Goal: Information Seeking & Learning: Learn about a topic

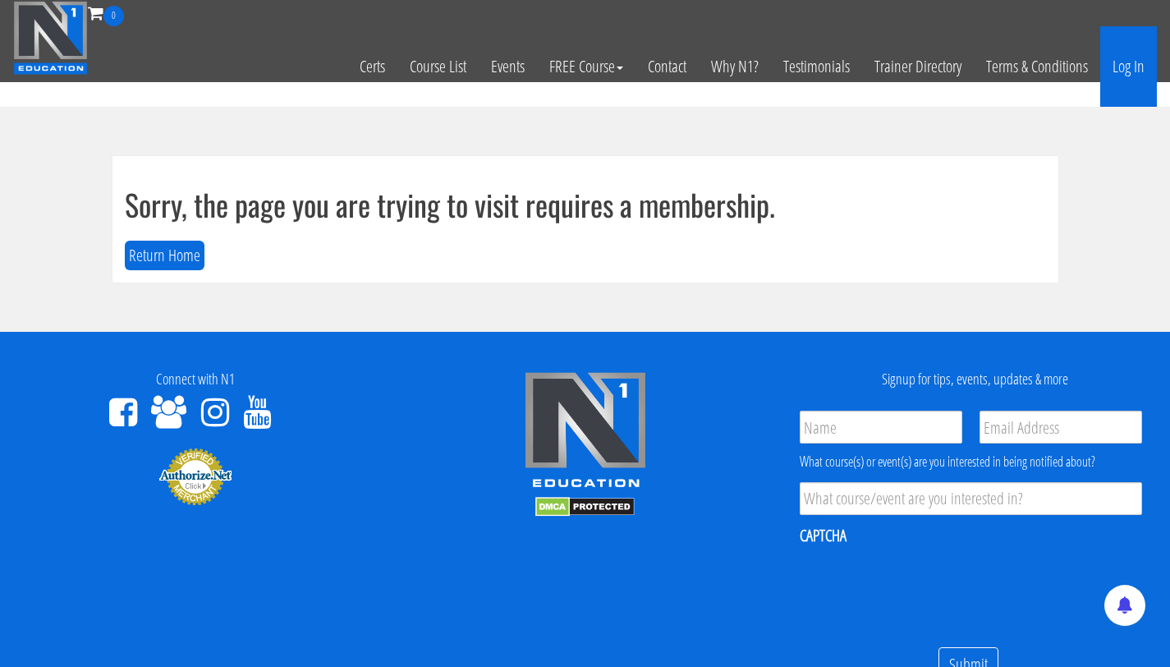
click at [1122, 84] on link "Log In" at bounding box center [1128, 66] width 57 height 80
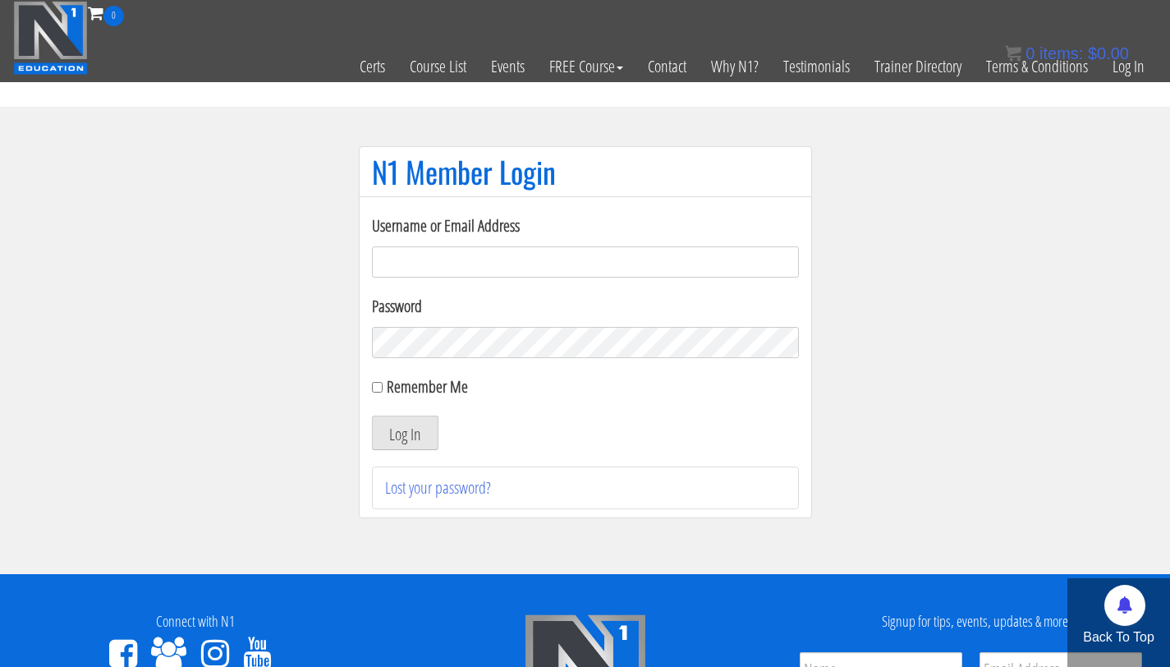
type input "info@fitbyjustus.nl"
click at [372, 415] on button "Log In" at bounding box center [405, 432] width 67 height 34
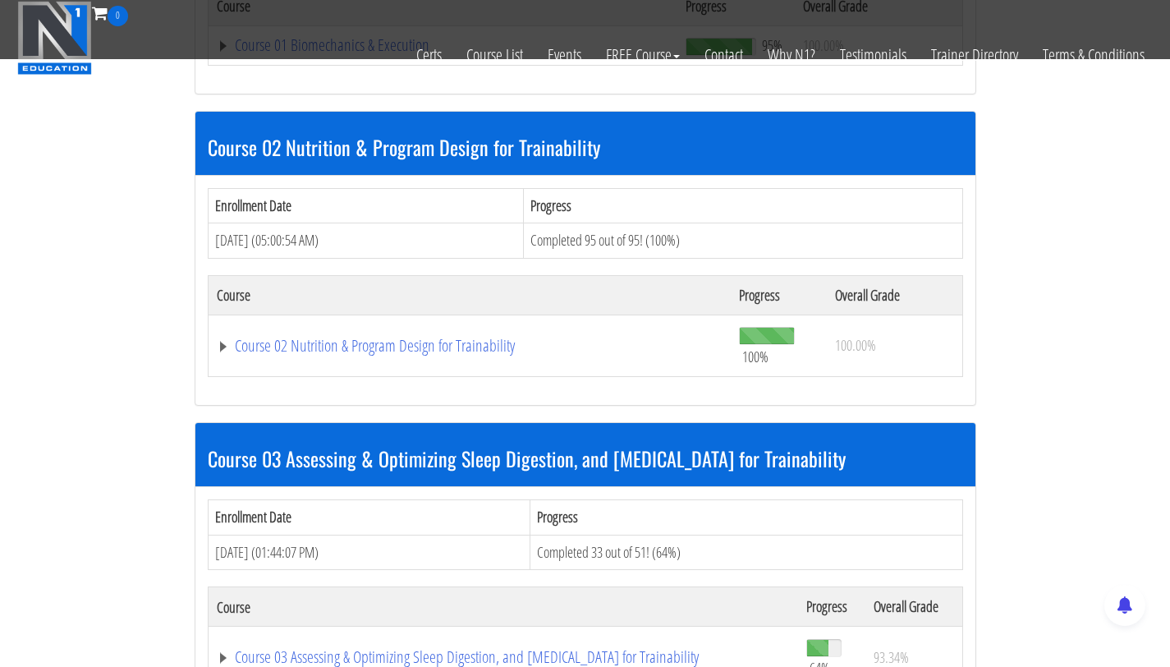
scroll to position [911, 0]
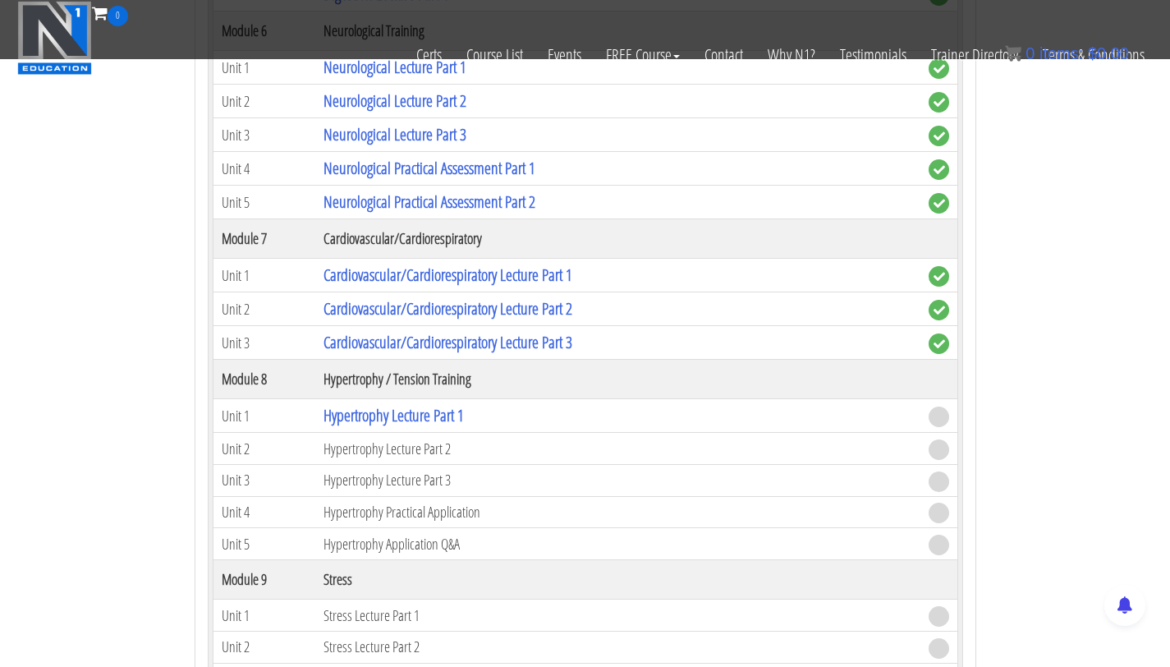
scroll to position [2451, 0]
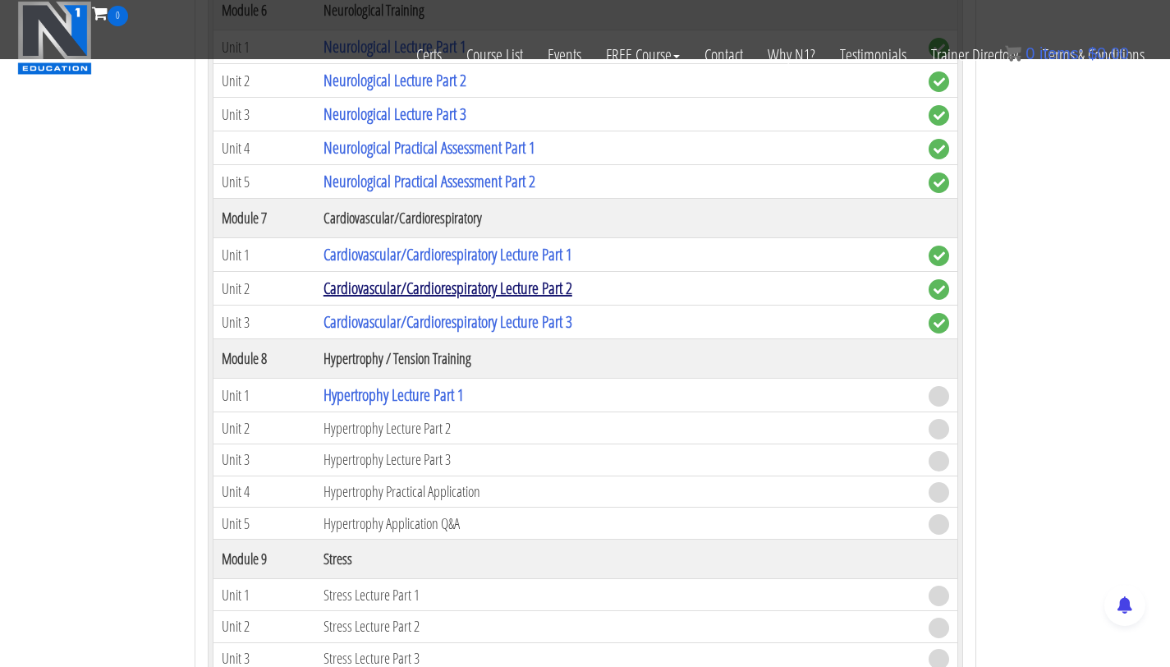
click at [542, 291] on link "Cardiovascular/Cardiorespiratory Lecture Part 2" at bounding box center [447, 288] width 249 height 22
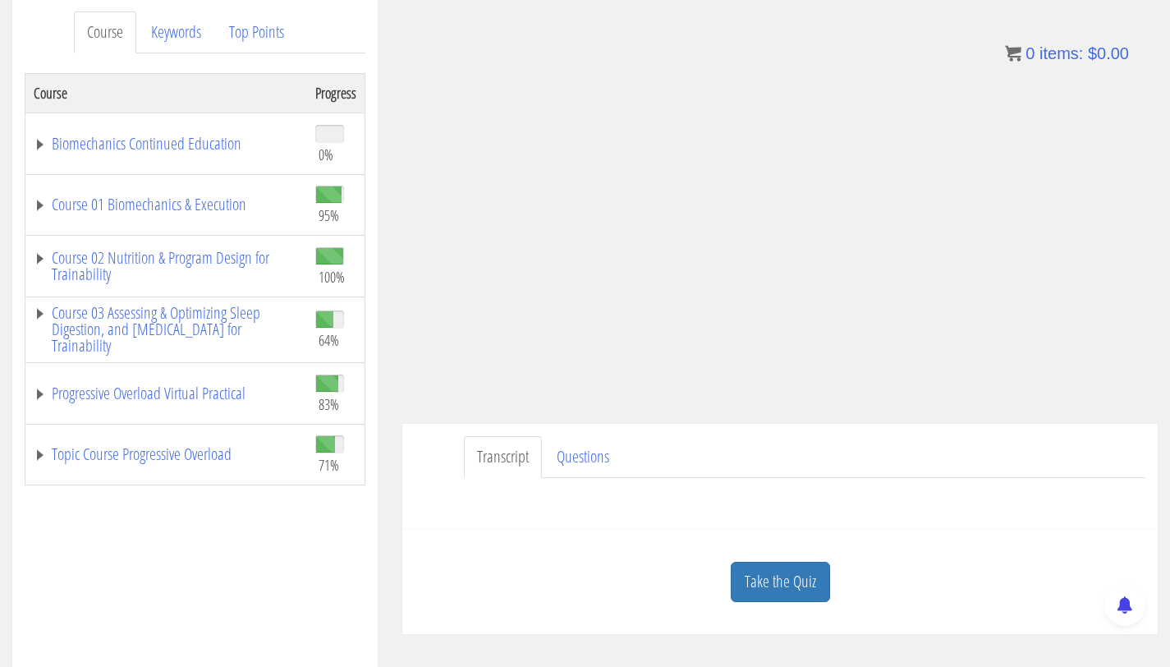
scroll to position [218, 0]
